Goal: Information Seeking & Learning: Check status

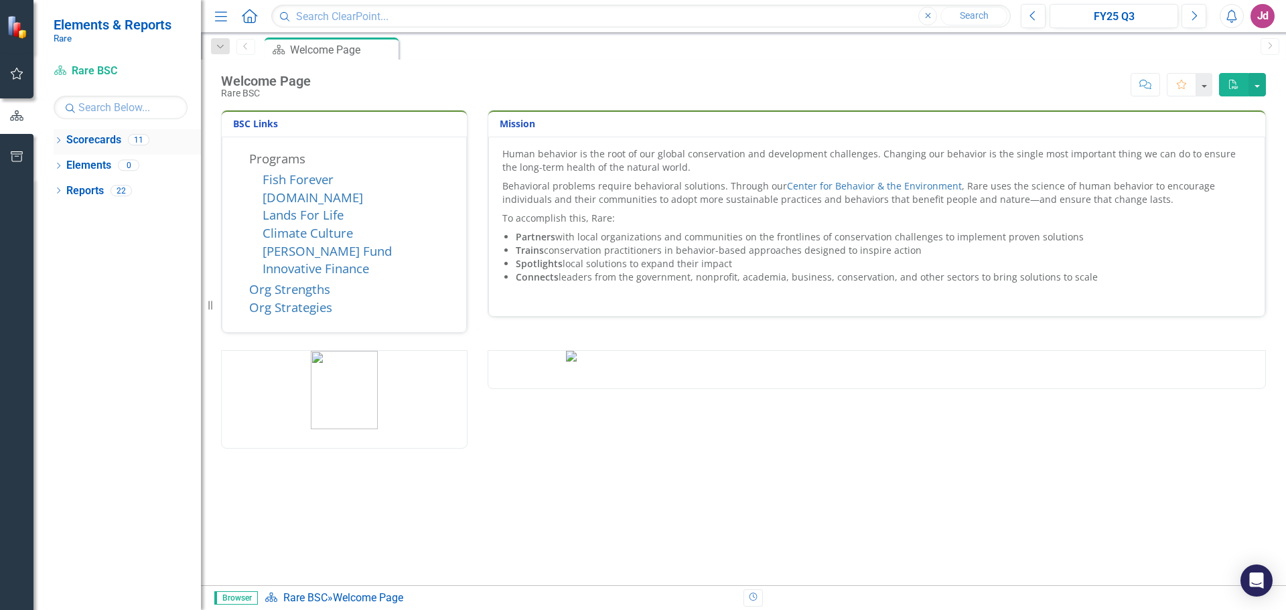
click at [54, 139] on icon "Dropdown" at bounding box center [58, 141] width 9 height 7
click at [54, 139] on icon "Dropdown" at bounding box center [56, 139] width 7 height 9
click at [54, 139] on icon "Dropdown" at bounding box center [58, 141] width 9 height 7
click at [90, 188] on link "Ops Tracking" at bounding box center [137, 190] width 127 height 15
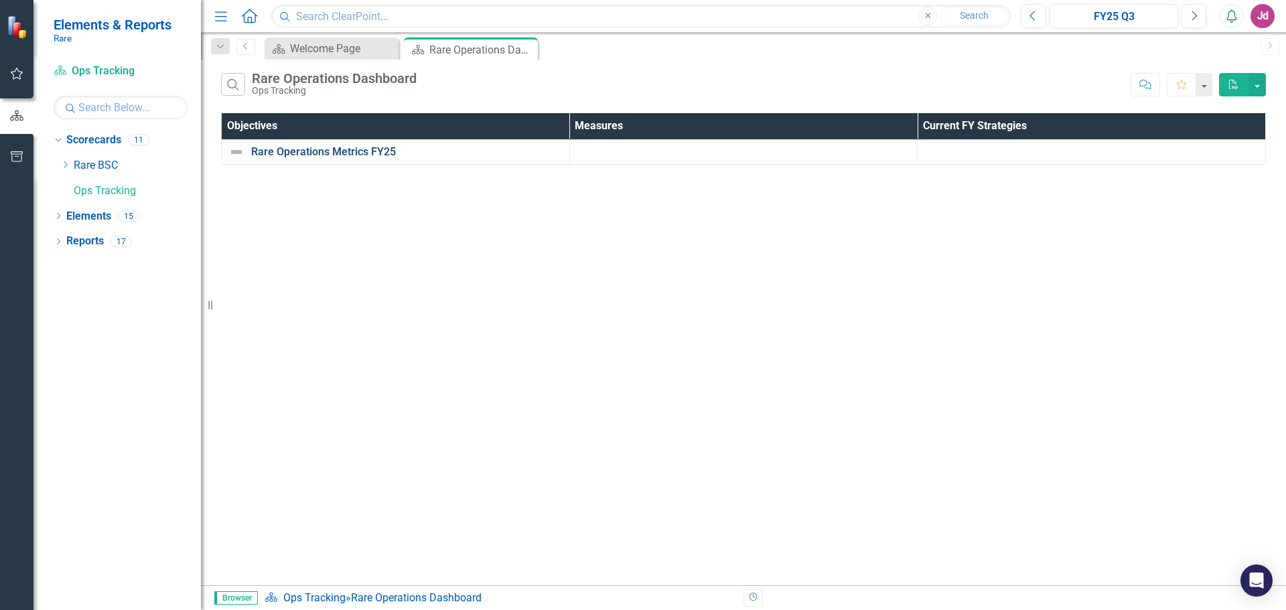
click at [339, 148] on link "Rare Operations Metrics FY25" at bounding box center [406, 152] width 311 height 12
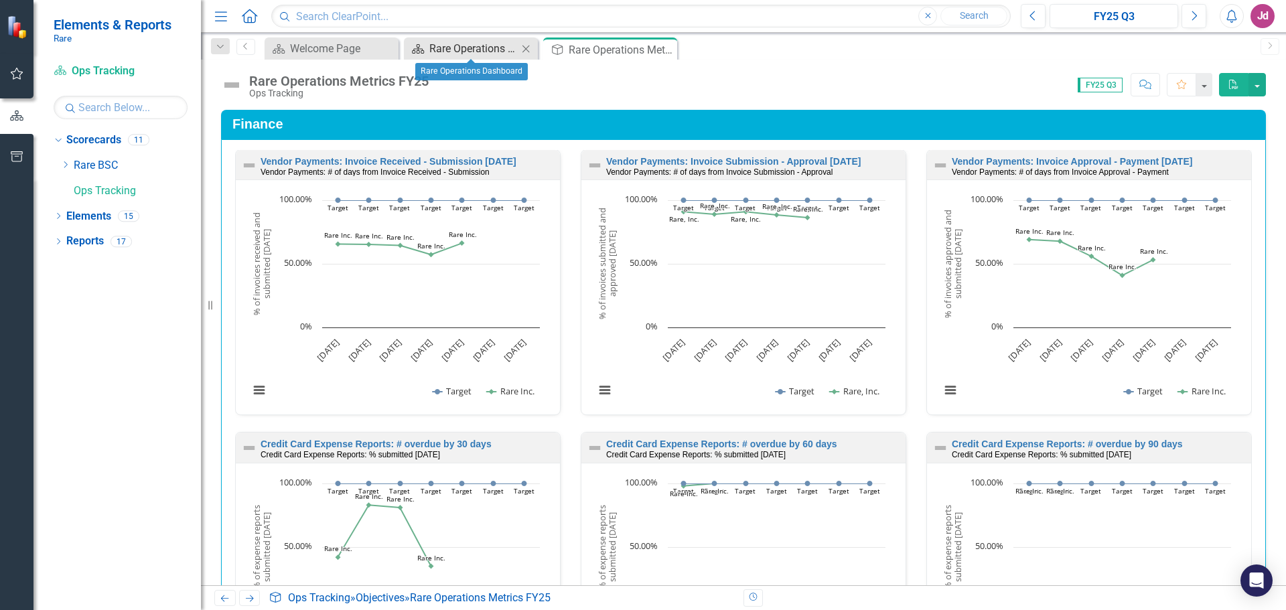
click at [489, 48] on div "Rare Operations Dashboard" at bounding box center [473, 48] width 88 height 17
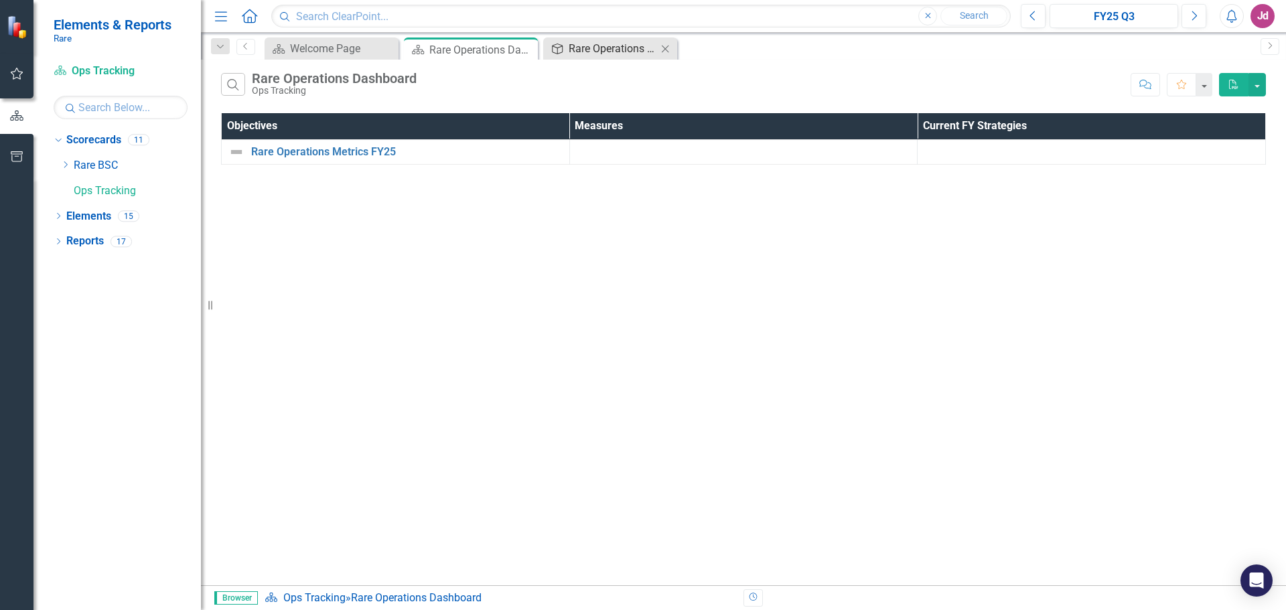
click at [613, 46] on div "Rare Operations Metrics FY25" at bounding box center [612, 48] width 88 height 17
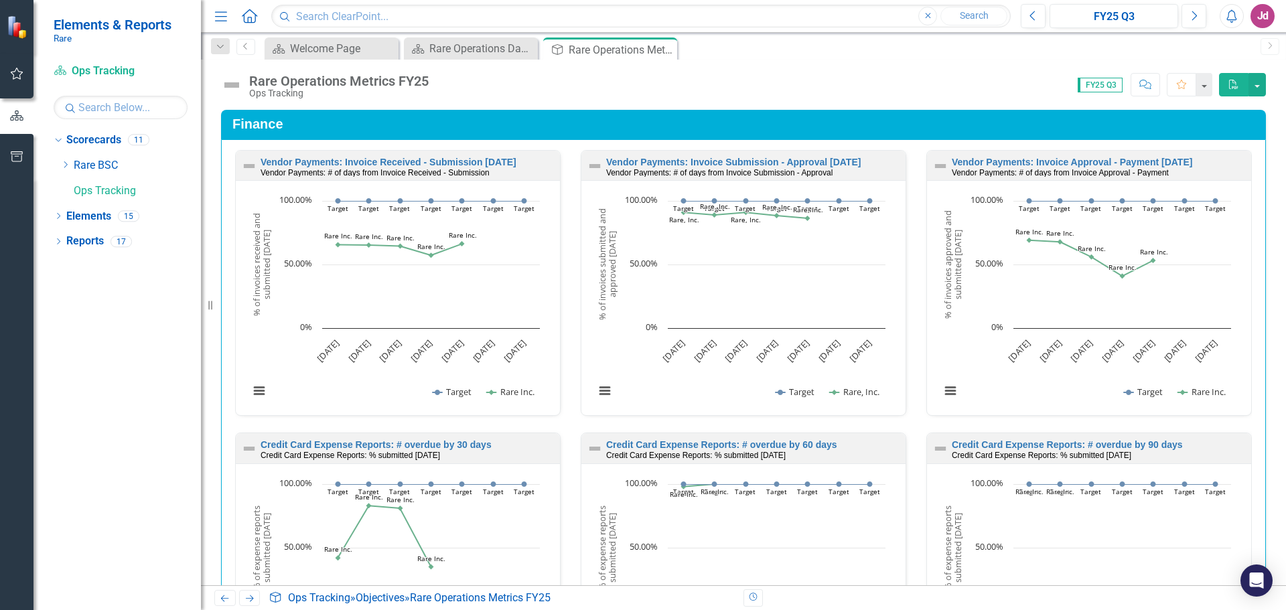
click at [1105, 80] on span "FY25 Q3" at bounding box center [1099, 85] width 45 height 15
click at [1193, 18] on icon "Next" at bounding box center [1193, 16] width 7 height 12
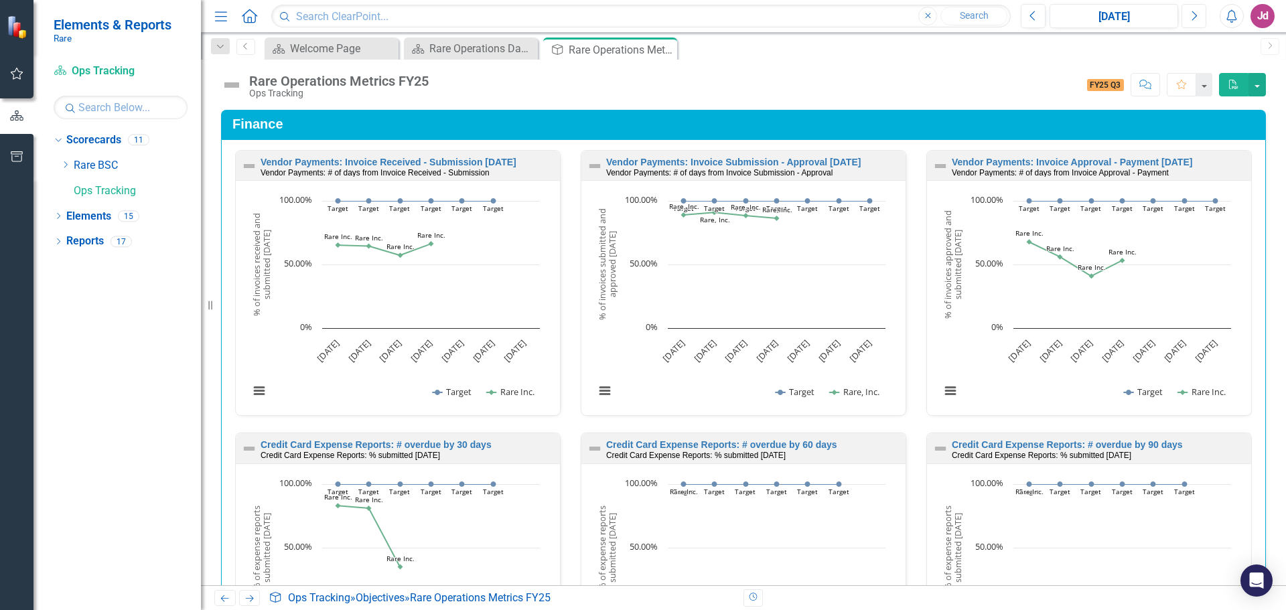
click at [1193, 18] on icon "Next" at bounding box center [1193, 16] width 7 height 12
click at [1040, 15] on button "Previous" at bounding box center [1032, 16] width 25 height 24
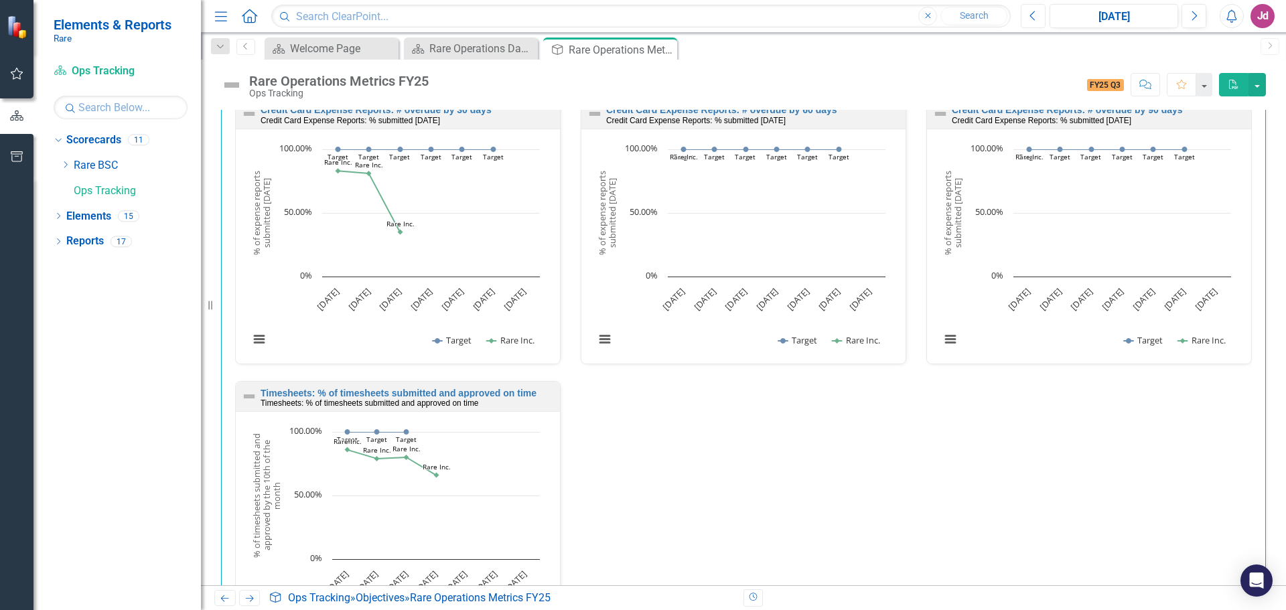
scroll to position [1, 0]
click at [800, 487] on div "Vendor Payments: Invoice Received - Submission [DATE] Vendor Payments: # of day…" at bounding box center [743, 239] width 1037 height 848
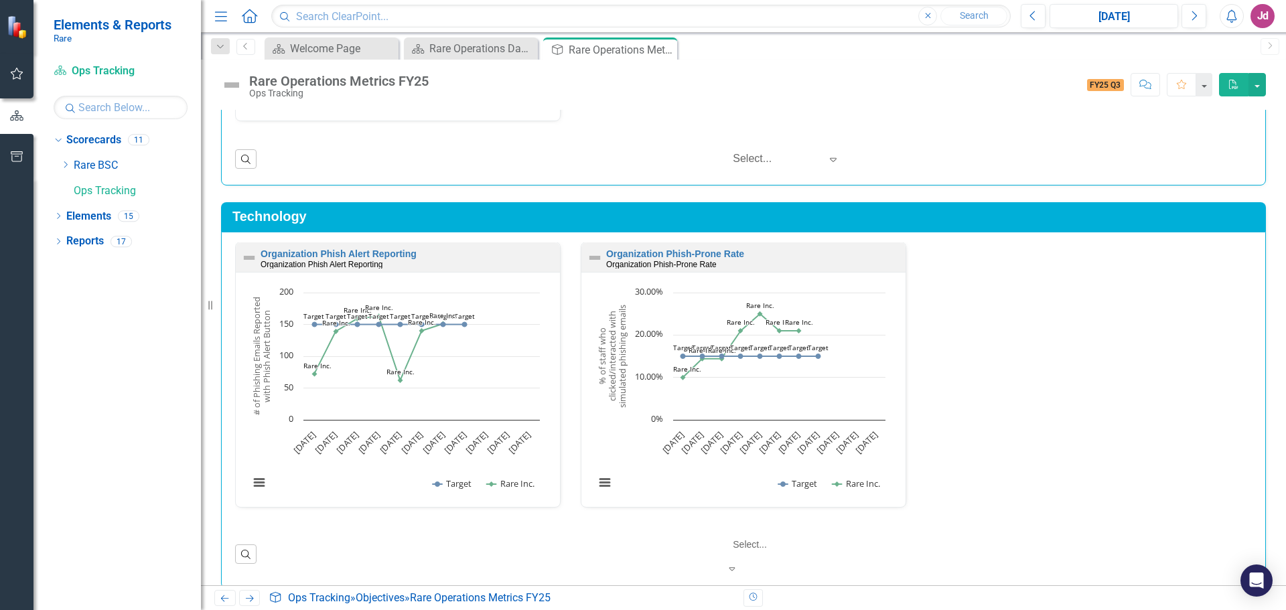
click at [752, 544] on div at bounding box center [786, 544] width 107 height 16
click at [978, 537] on div "‹ Previous 1 (current) › Next 5 results available. Use Up and Down to choose op…" at bounding box center [757, 554] width 988 height 40
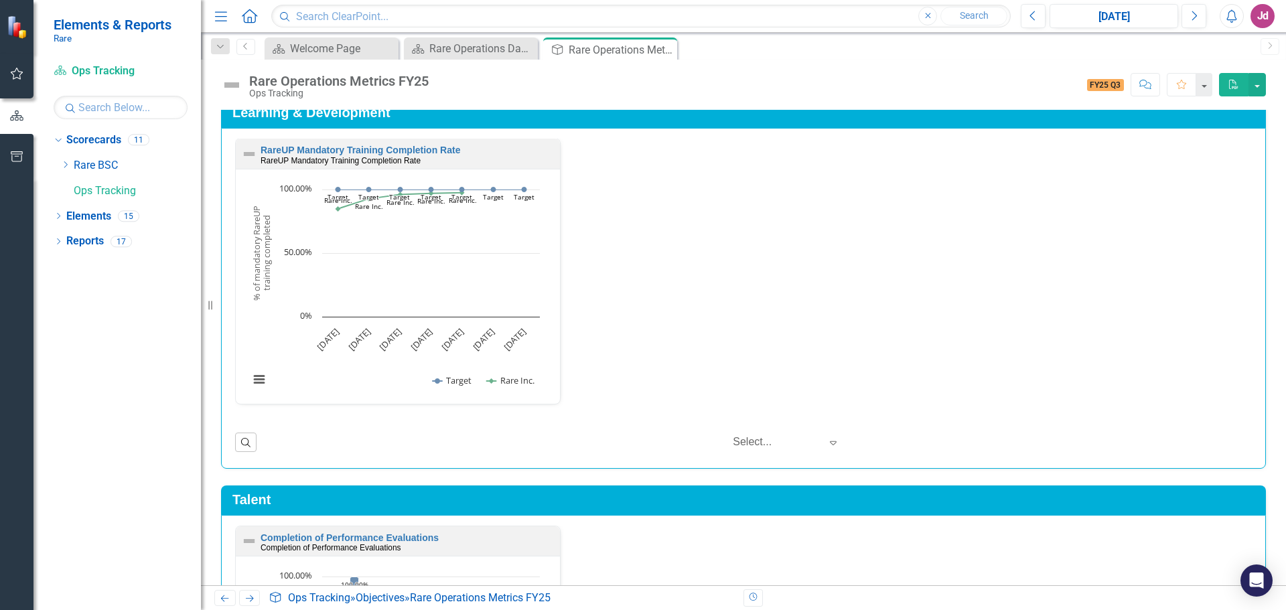
click at [1048, 376] on div "RareUP Mandatory Training Completion Rate RareUP Mandatory Training Completion …" at bounding box center [743, 279] width 1037 height 283
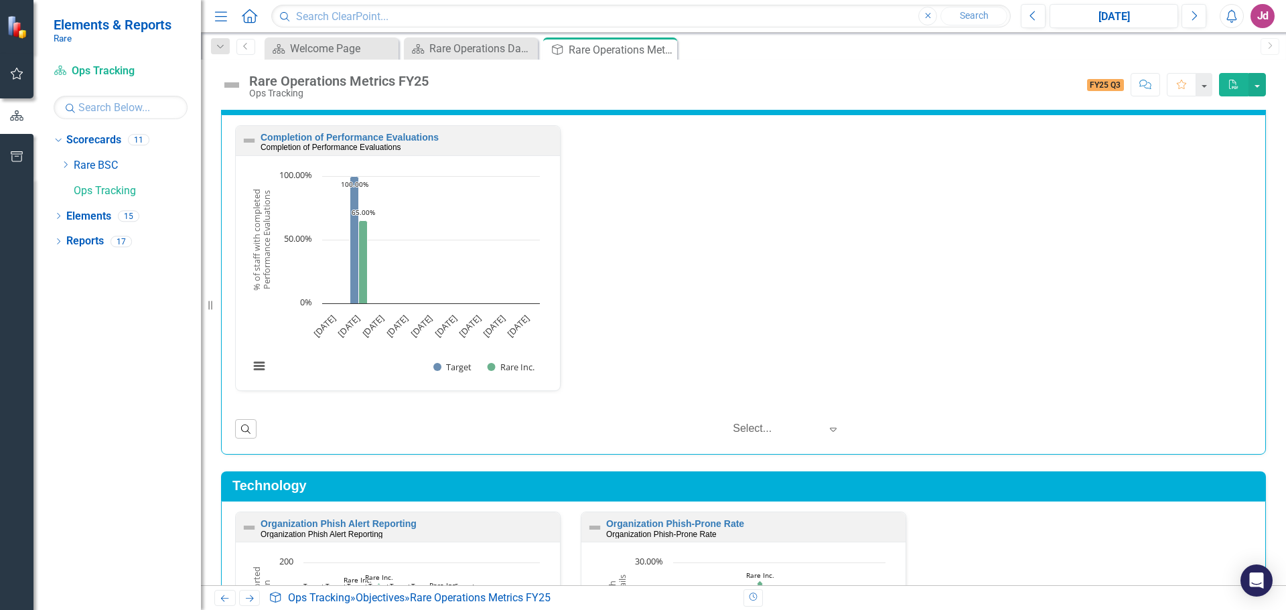
scroll to position [1365, 0]
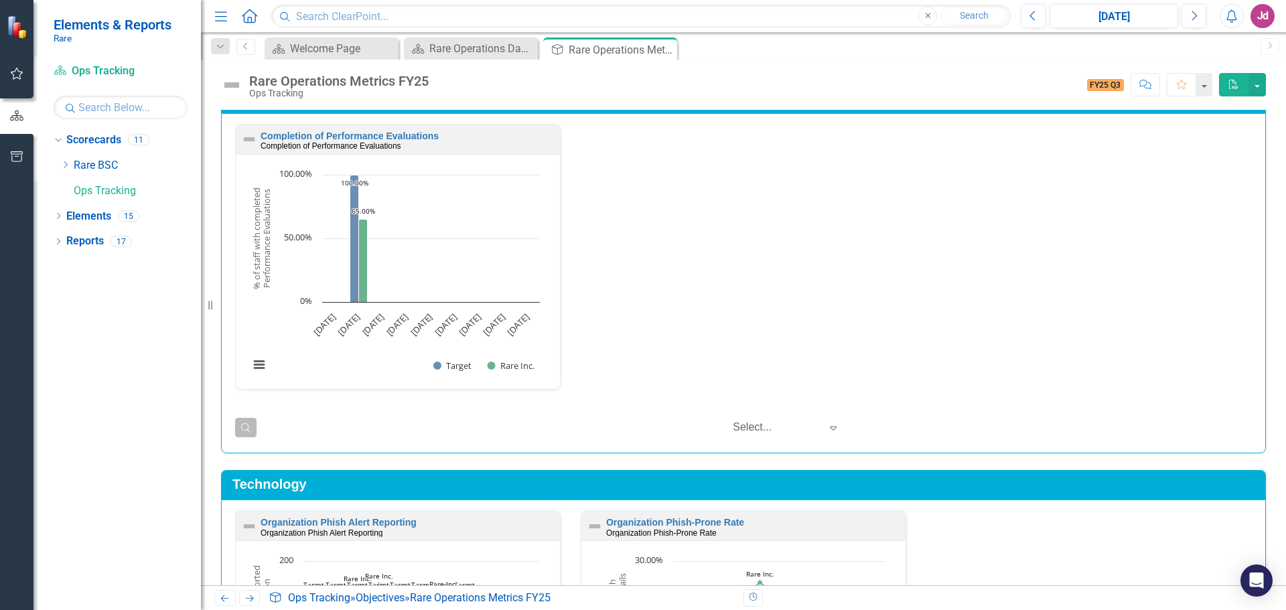
click at [248, 421] on button "Search" at bounding box center [245, 427] width 21 height 19
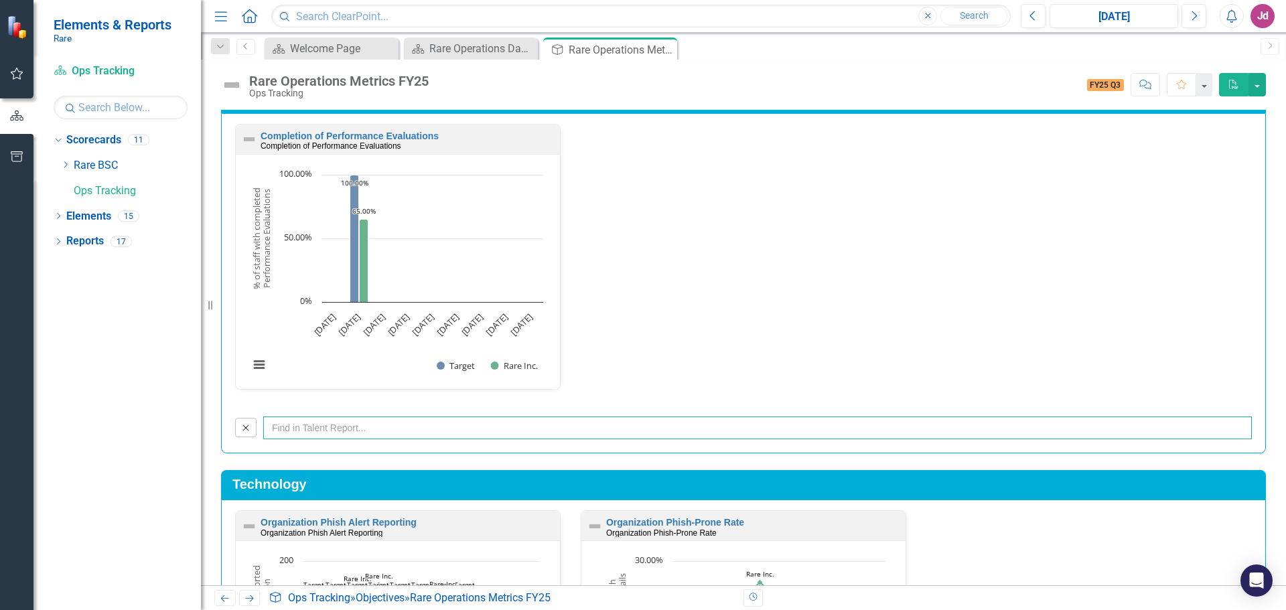
click at [415, 437] on input "text" at bounding box center [757, 427] width 988 height 23
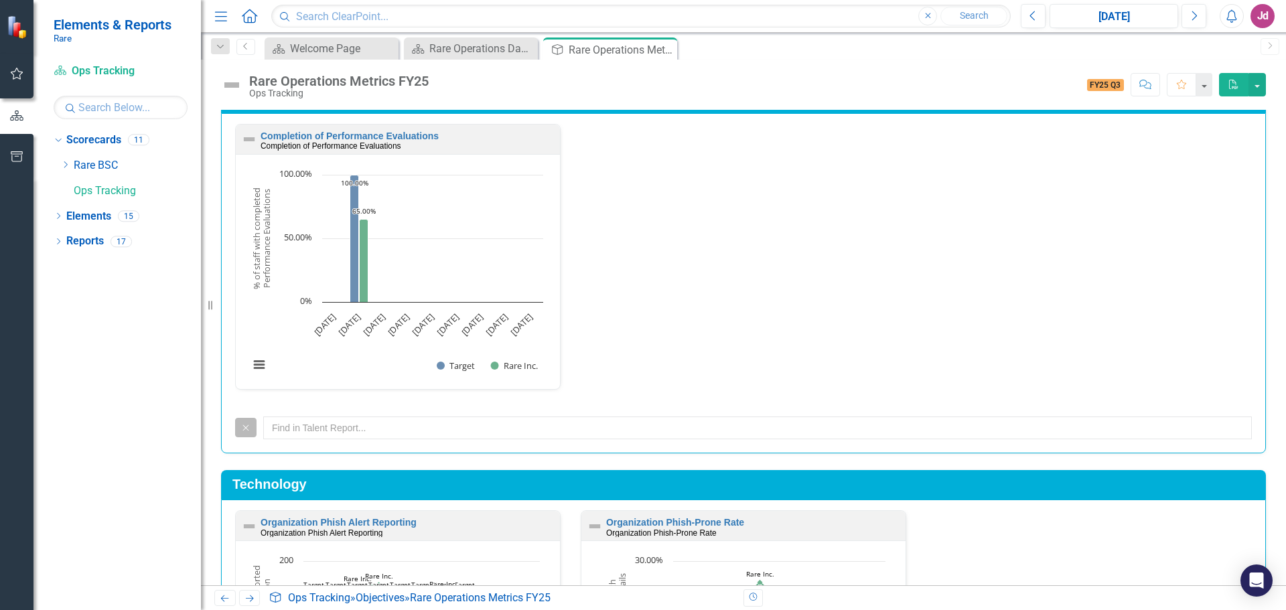
click at [244, 432] on icon "Close" at bounding box center [246, 427] width 12 height 9
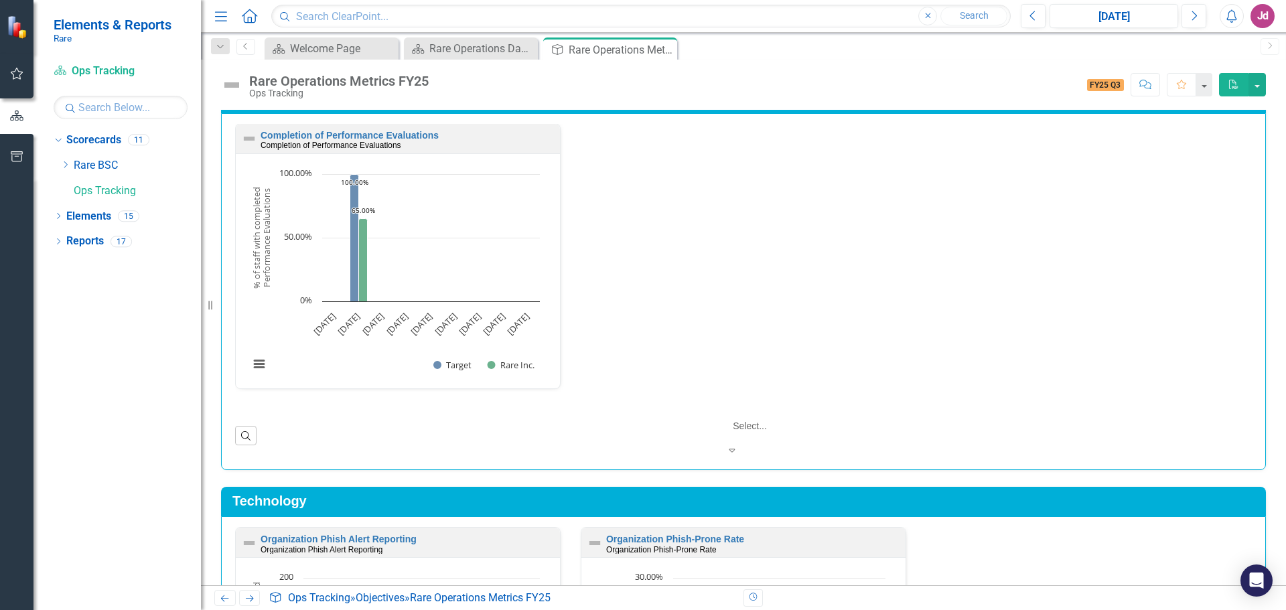
click at [738, 445] on icon "Expand" at bounding box center [732, 449] width 12 height 9
click at [896, 412] on div "Completion of Performance Evaluations Completion of Performance Evaluations Loa…" at bounding box center [743, 289] width 1016 height 332
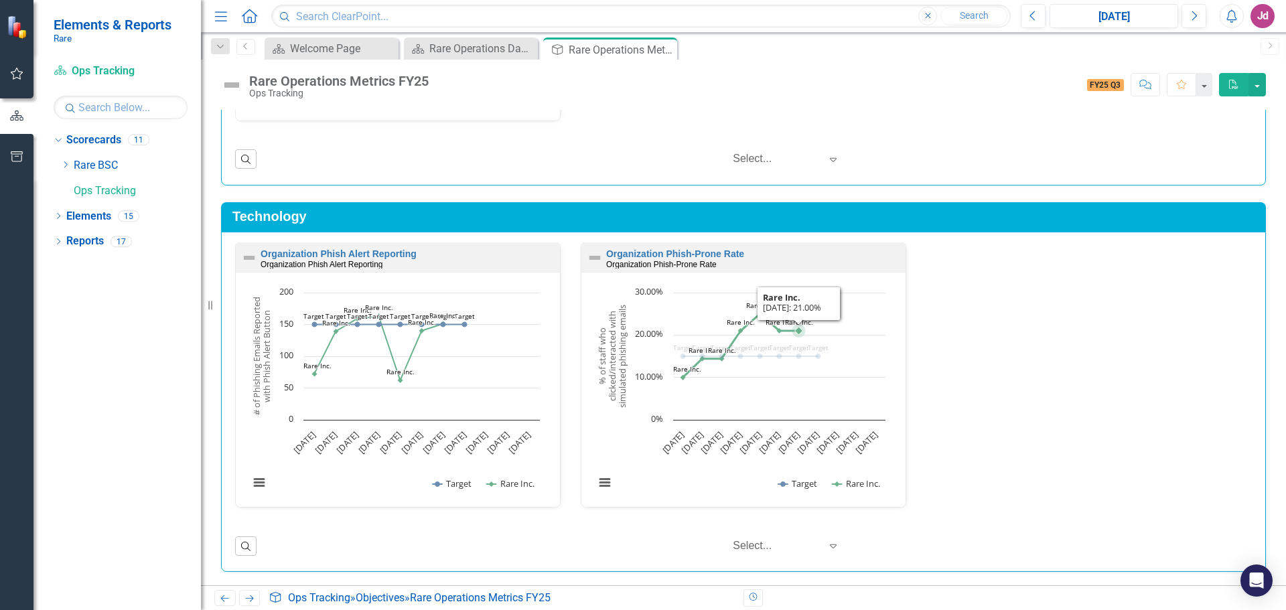
click at [794, 330] on icon "Aug 2025, 21. Rare Inc.." at bounding box center [798, 331] width 8 height 8
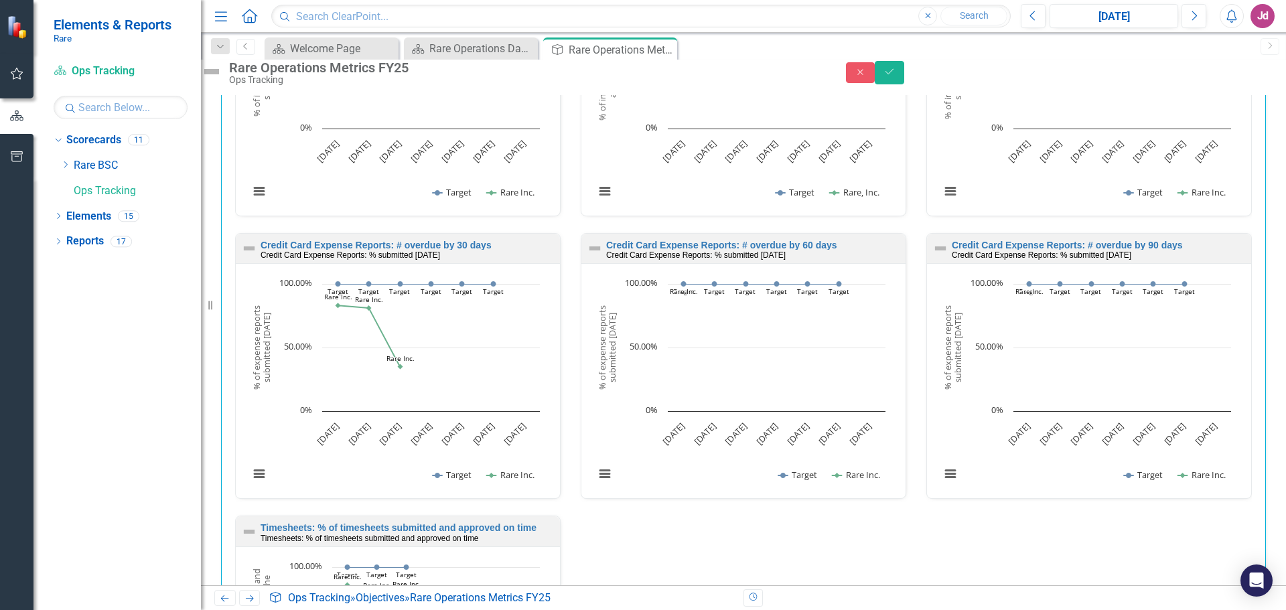
scroll to position [0, 0]
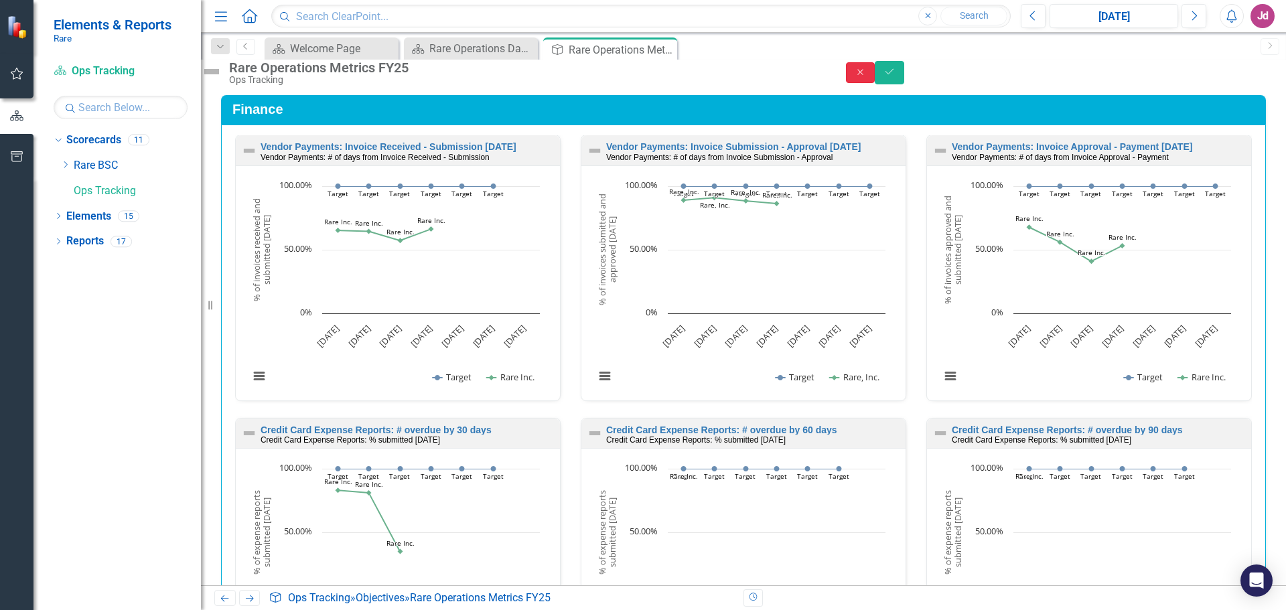
click at [875, 79] on button "Close" at bounding box center [860, 72] width 29 height 21
